Goal: Information Seeking & Learning: Learn about a topic

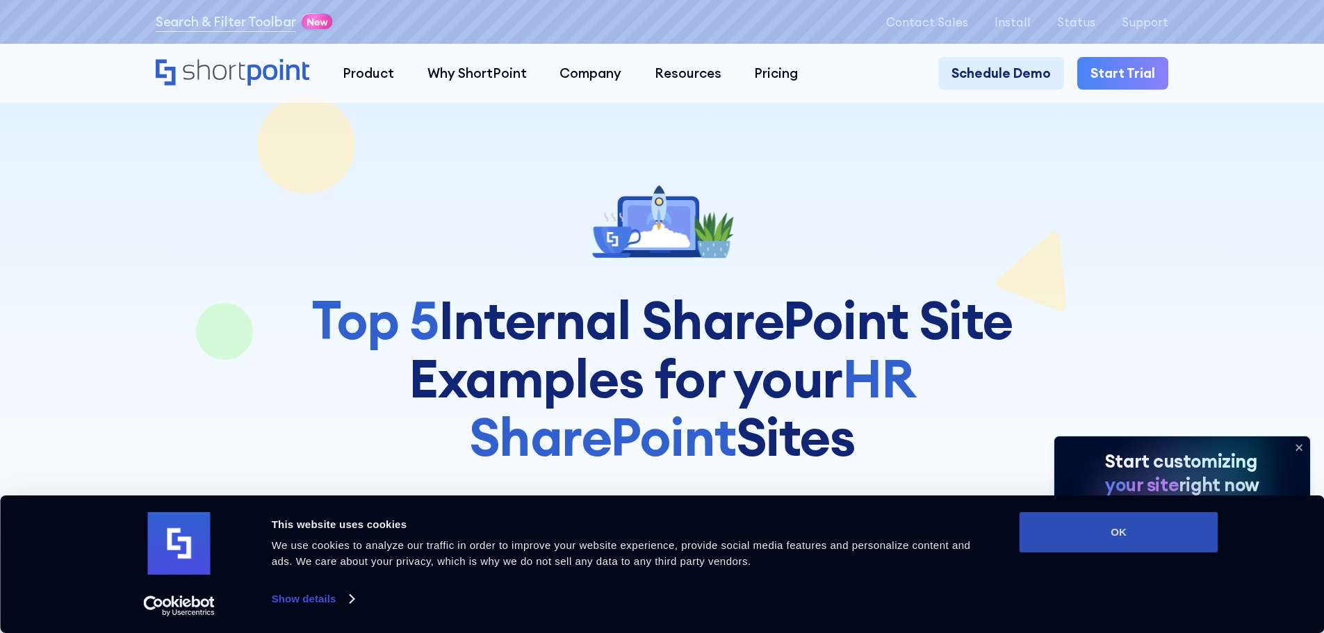
click at [1117, 530] on button "OK" at bounding box center [1119, 532] width 199 height 40
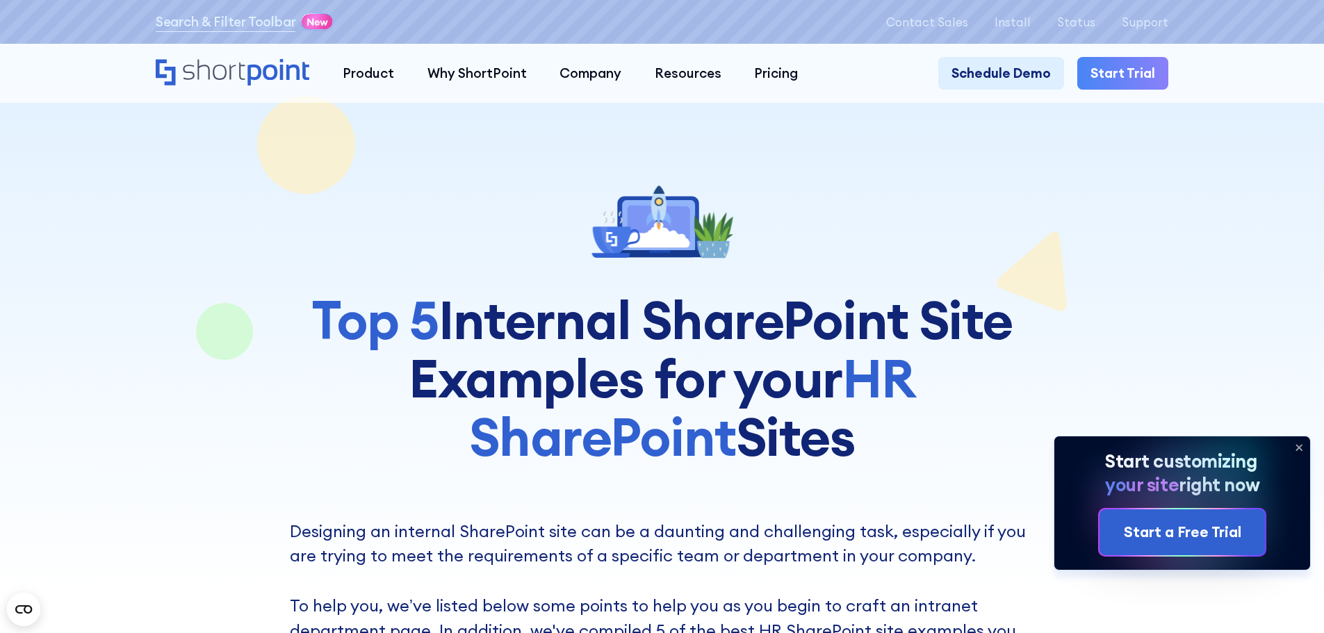
click at [1300, 441] on icon at bounding box center [1299, 447] width 22 height 22
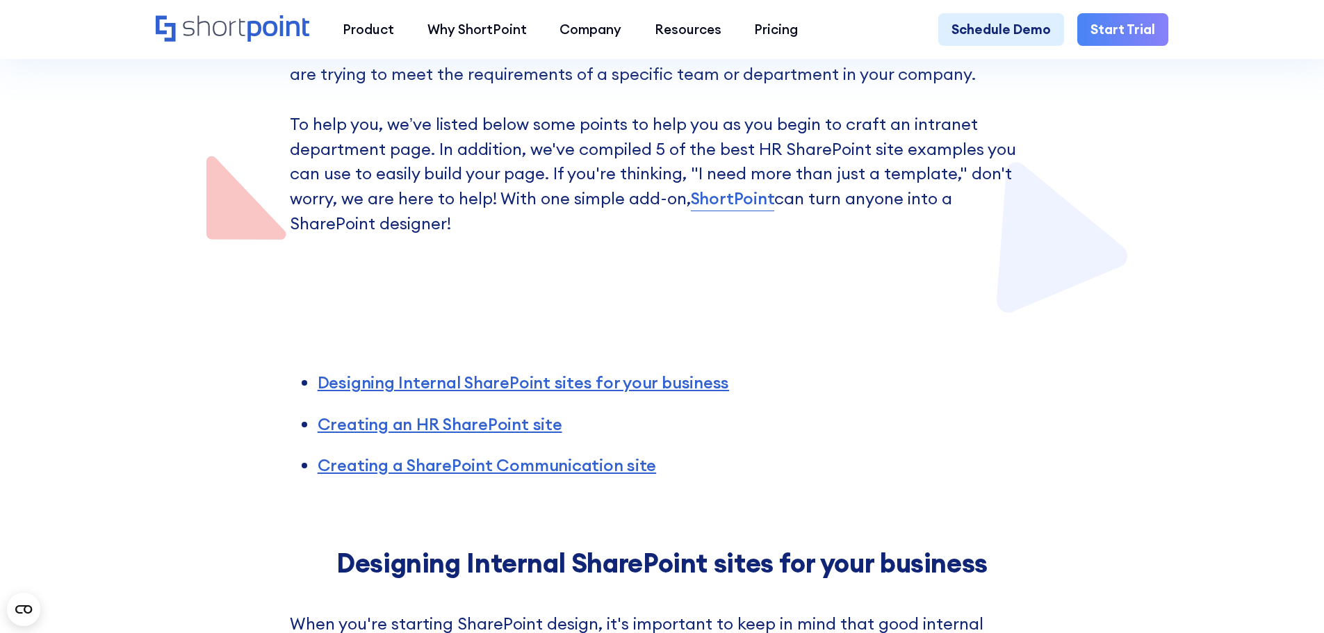
scroll to position [486, 0]
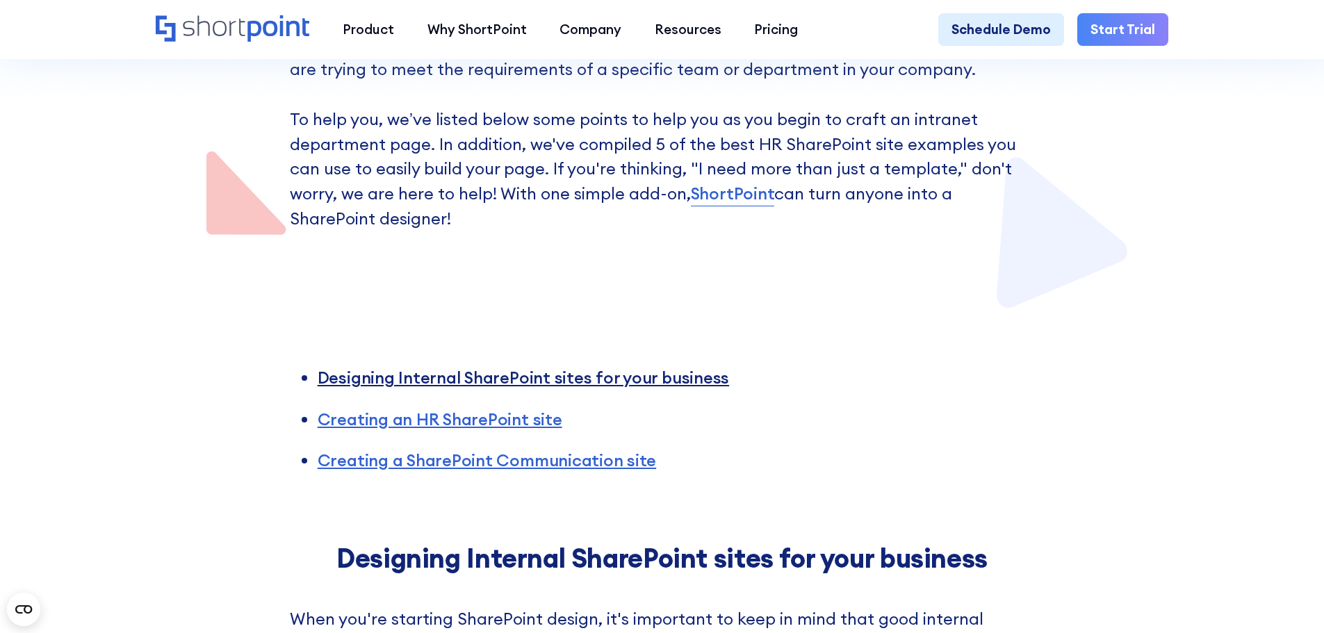
click at [631, 384] on link "Designing Internal SharePoint sites for your business" at bounding box center [523, 377] width 411 height 21
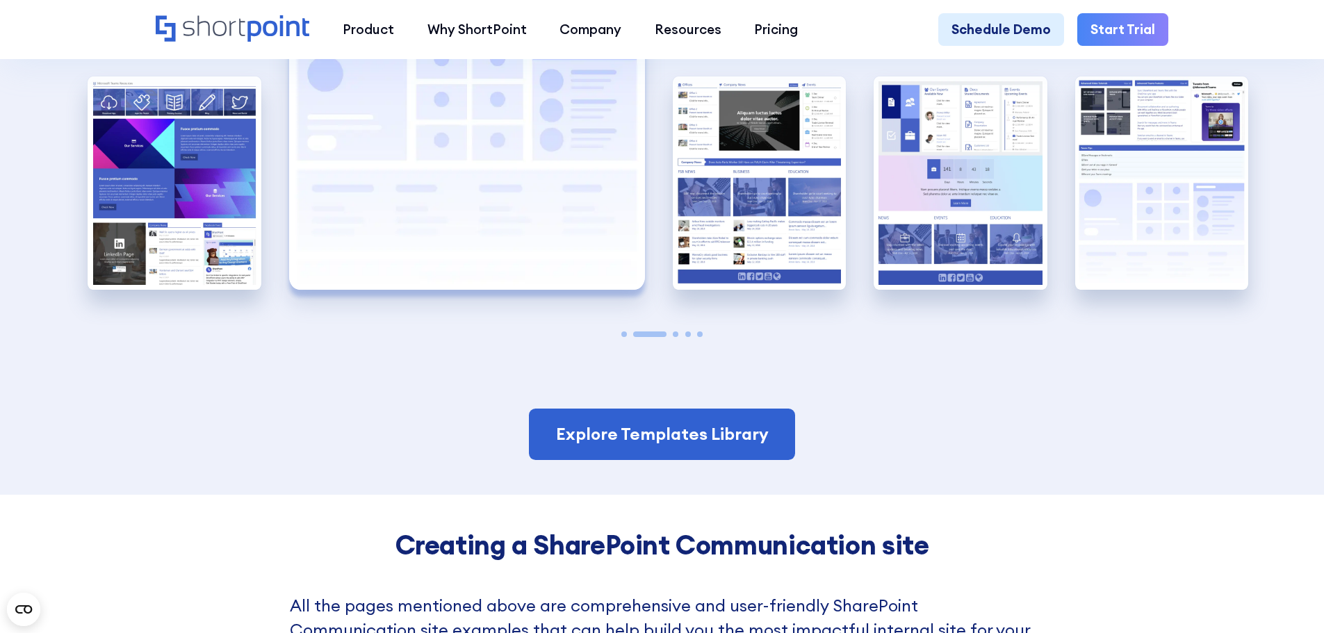
scroll to position [3191, 0]
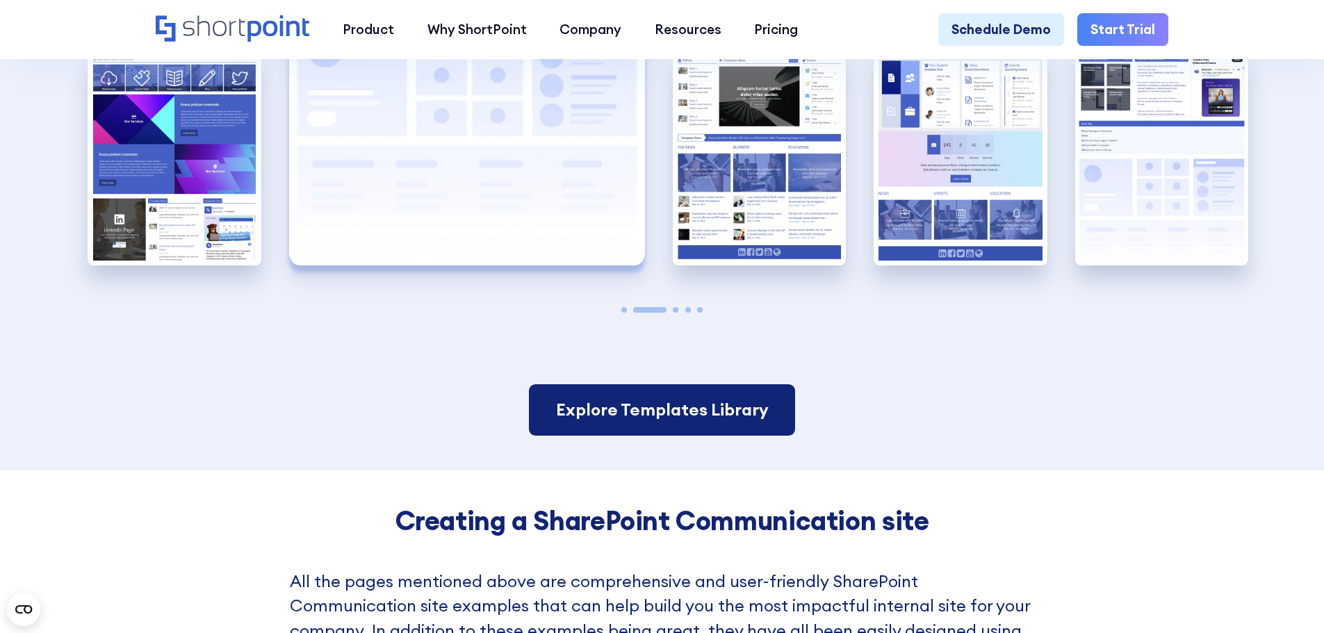
click at [657, 434] on link "Explore Templates Library" at bounding box center [661, 409] width 265 height 51
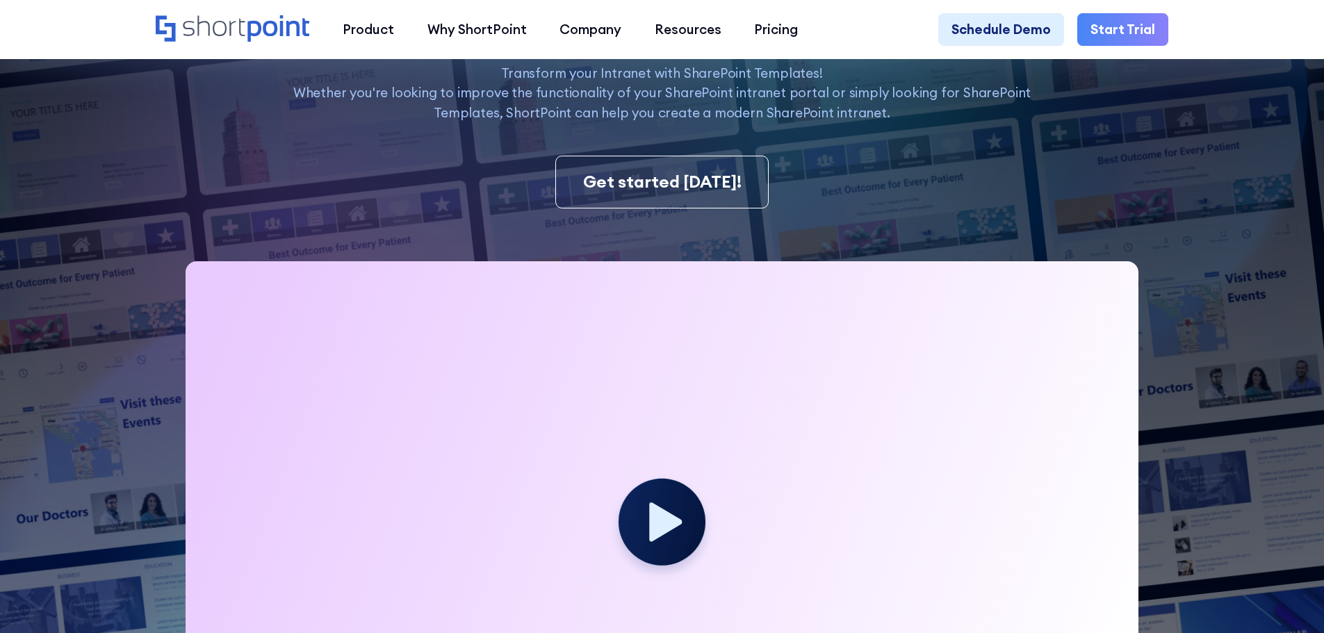
scroll to position [417, 0]
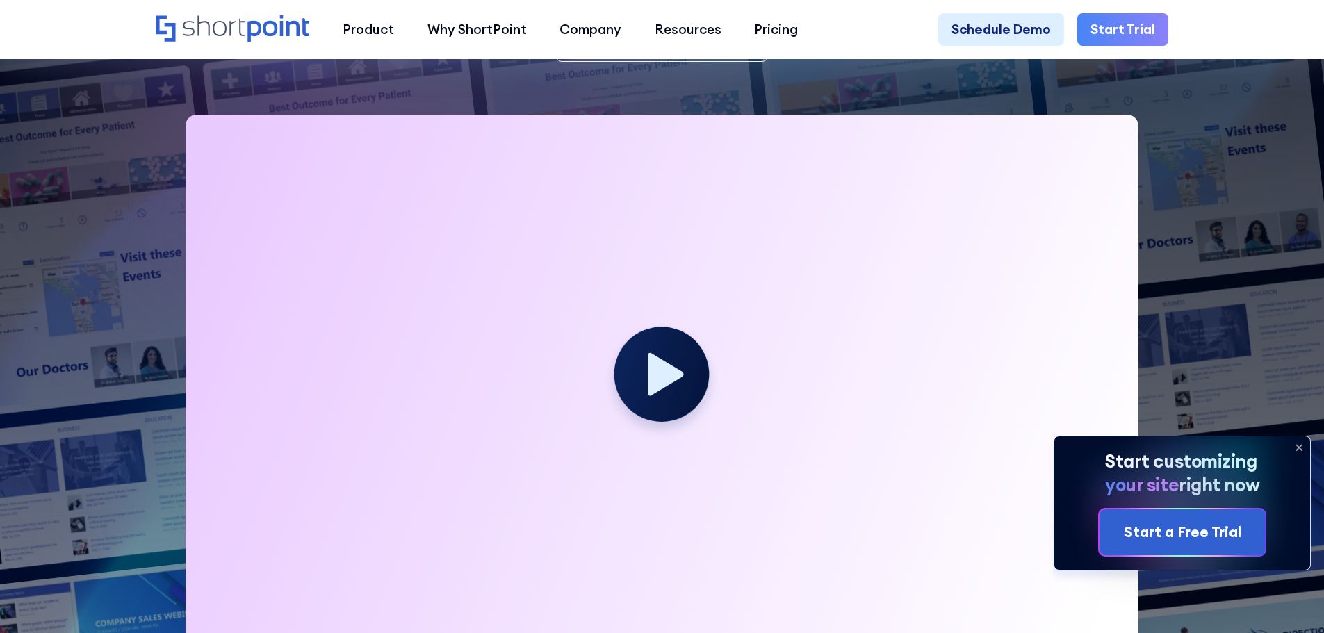
click at [666, 388] on icon at bounding box center [666, 374] width 36 height 43
click at [1300, 441] on icon at bounding box center [1299, 447] width 22 height 22
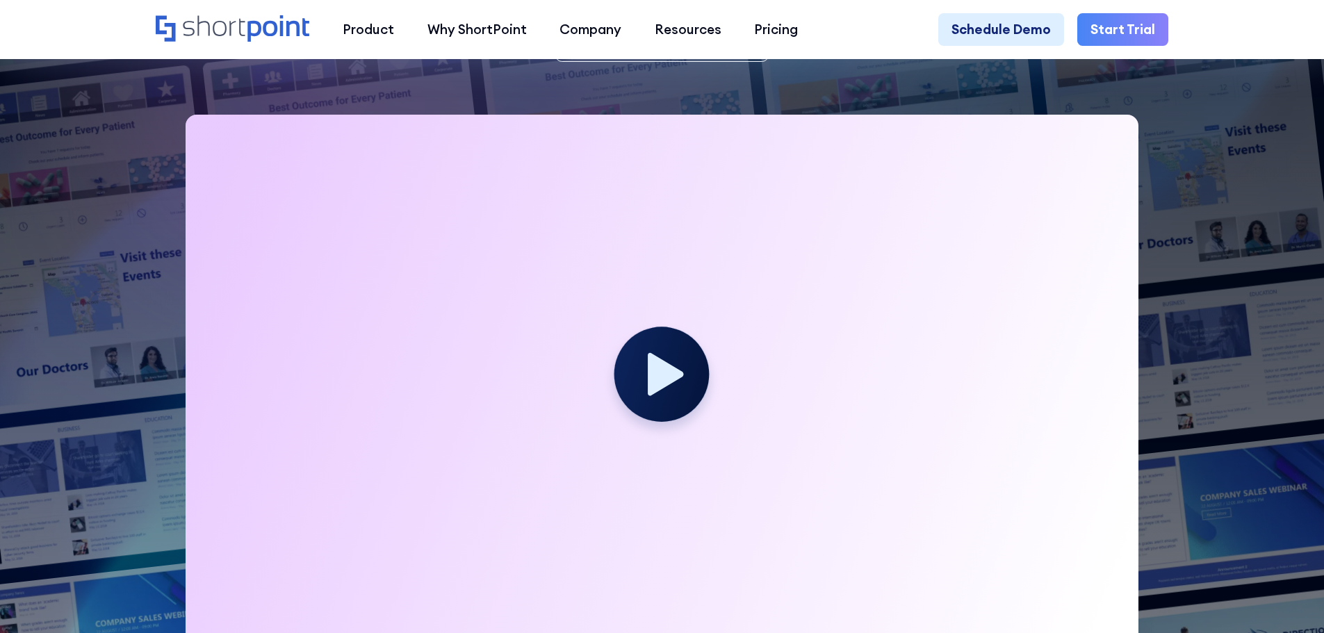
click at [662, 377] on icon at bounding box center [666, 374] width 36 height 43
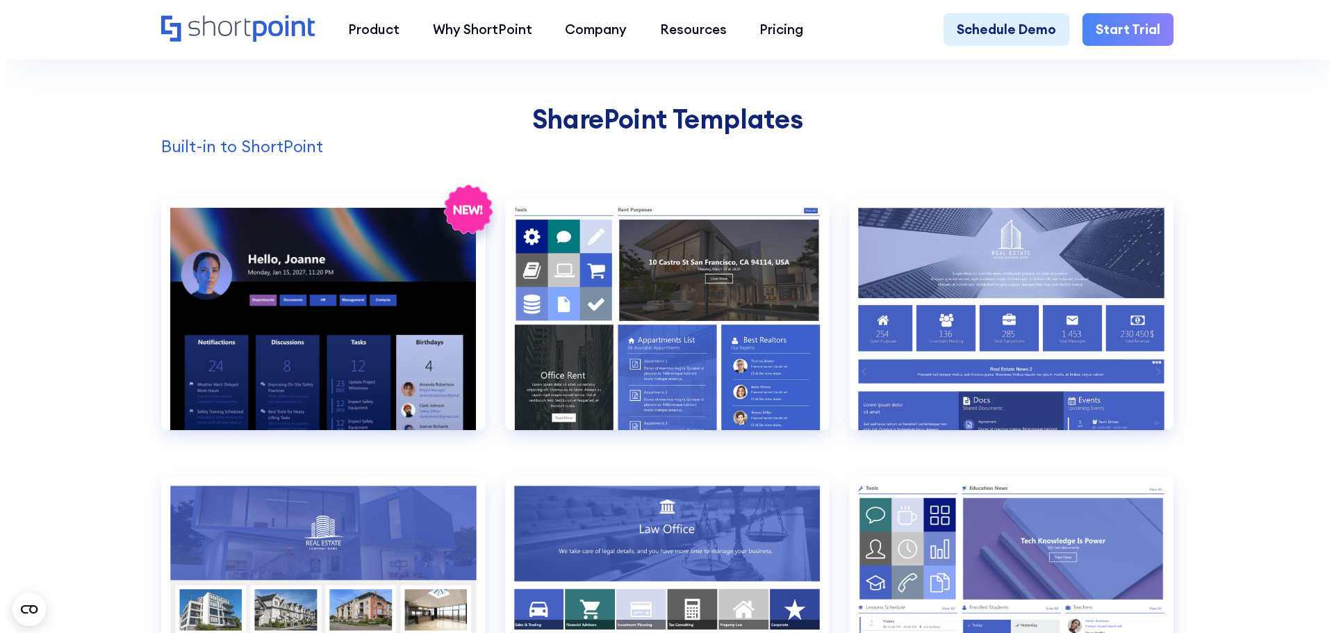
scroll to position [0, 0]
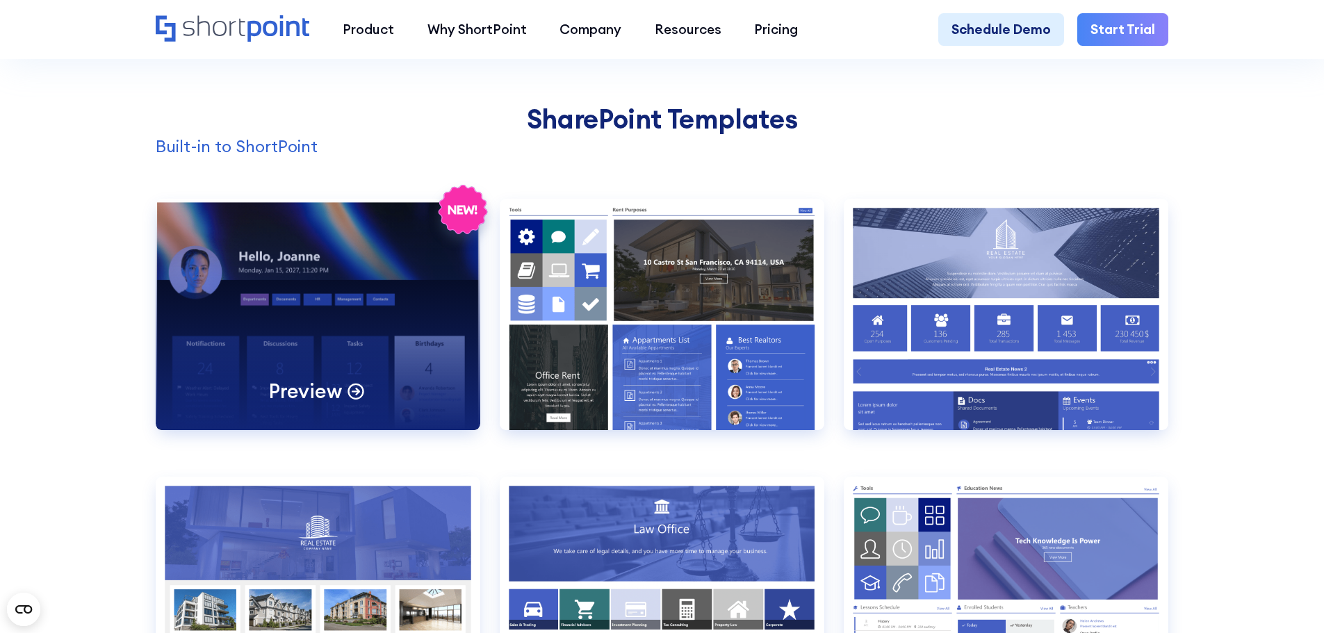
click at [331, 404] on p "Preview" at bounding box center [305, 391] width 72 height 26
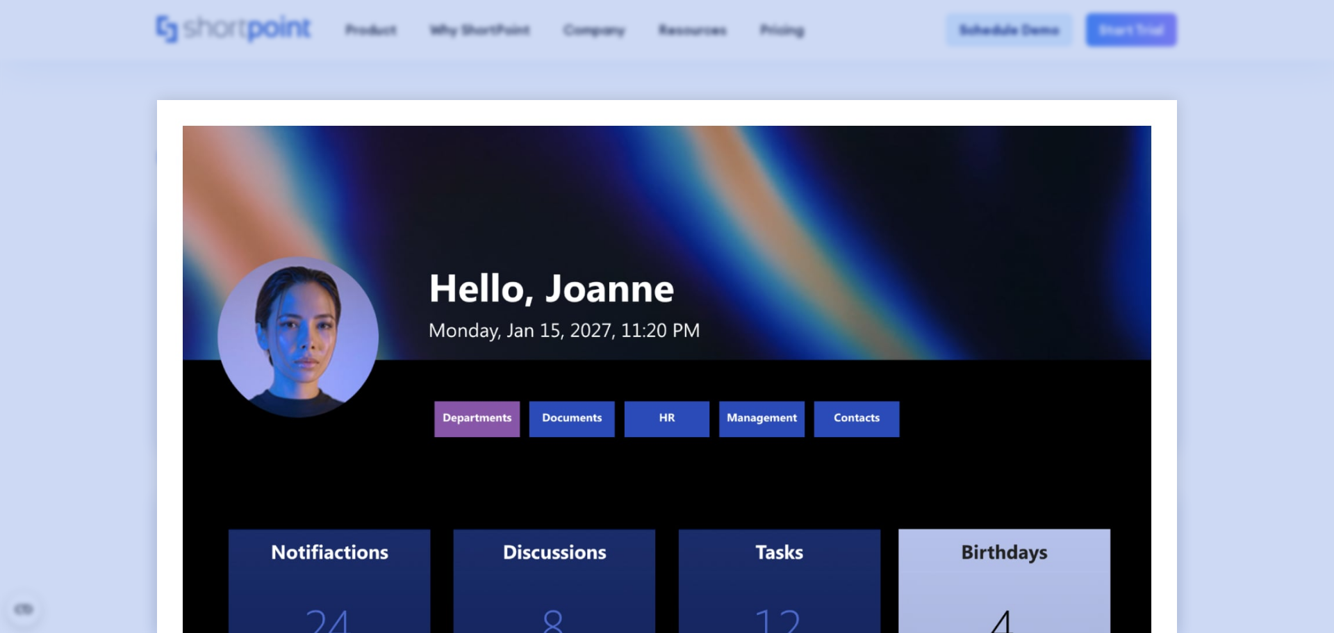
click at [86, 267] on div at bounding box center [667, 316] width 1334 height 633
